Goal: Navigation & Orientation: Find specific page/section

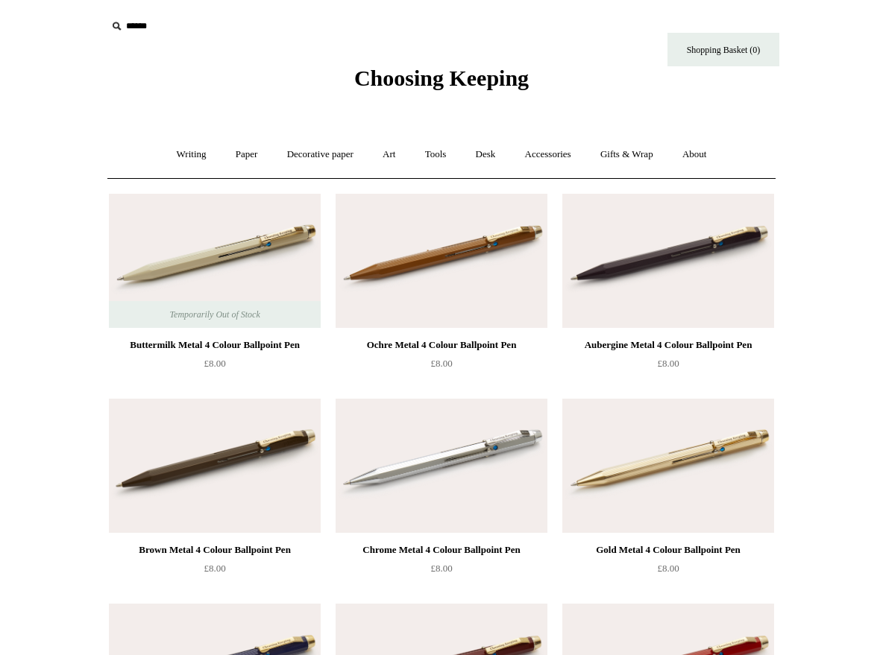
click at [163, 162] on link "Writing +" at bounding box center [191, 155] width 57 height 40
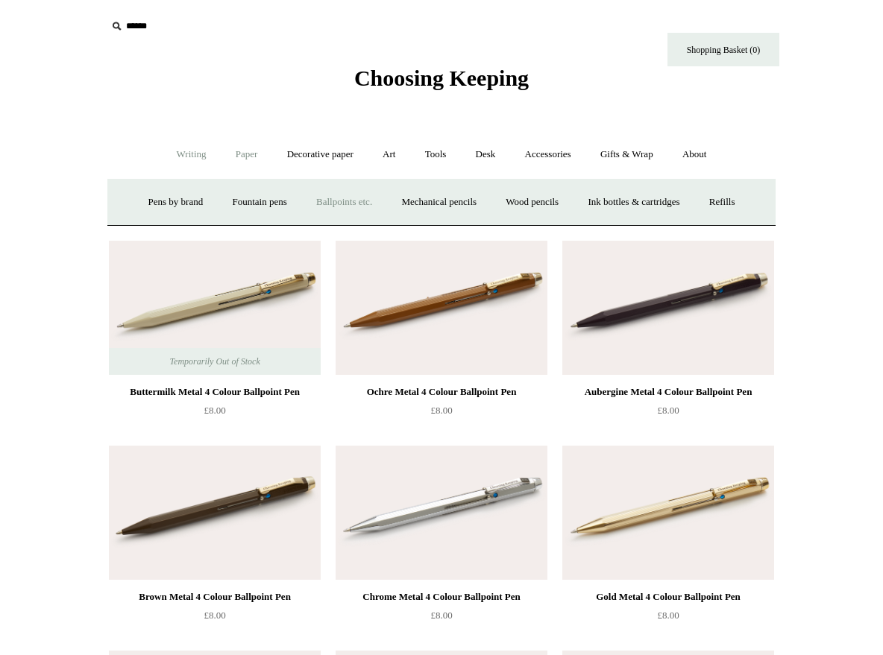
click at [237, 158] on link "Paper +" at bounding box center [246, 155] width 49 height 40
click at [231, 204] on link "Notebooks +" at bounding box center [232, 203] width 69 height 40
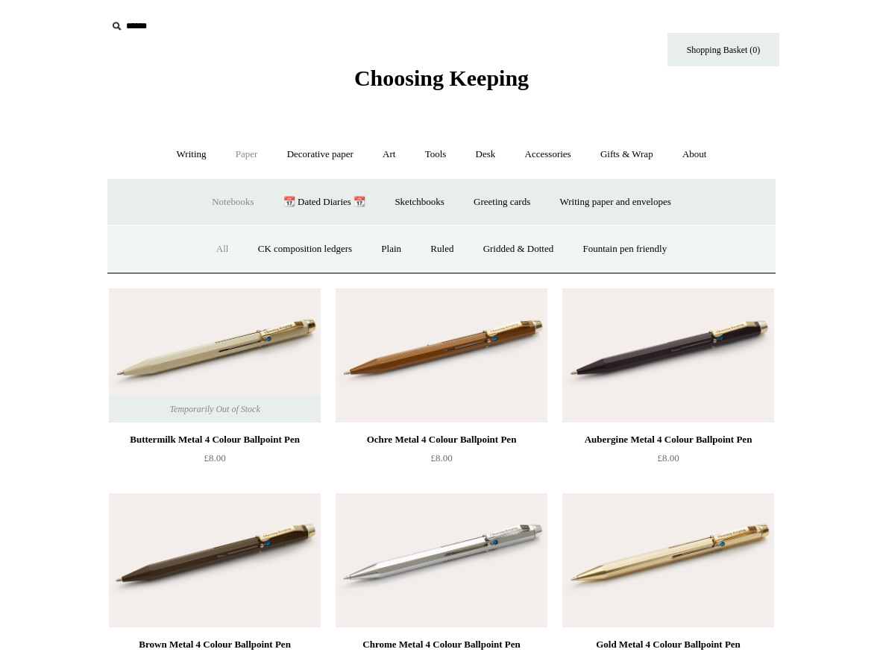
click at [218, 255] on link "All" at bounding box center [223, 250] width 40 height 40
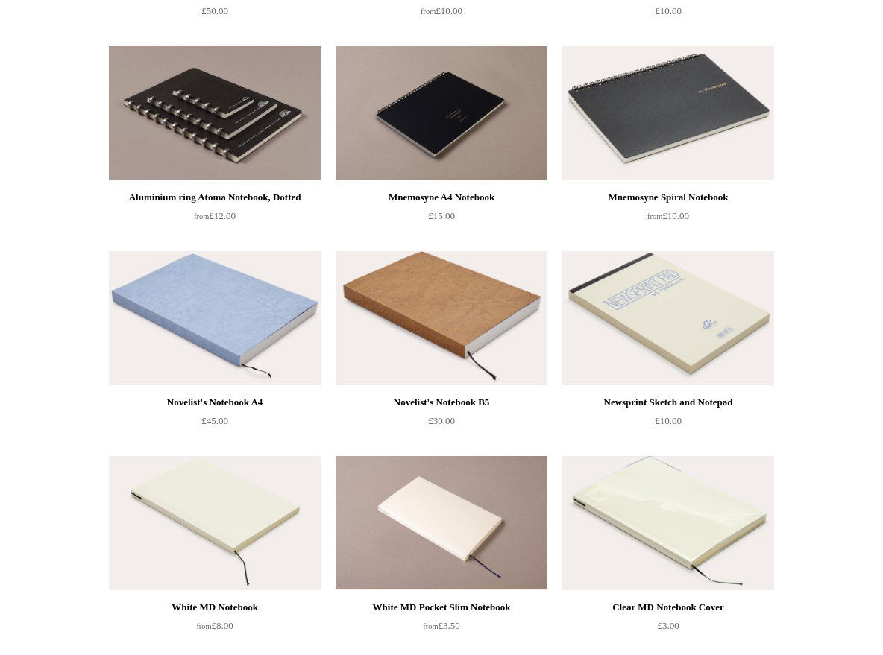
scroll to position [3434, 0]
